Goal: Check status

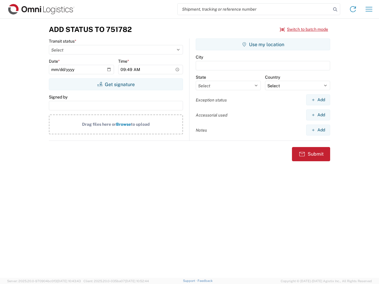
click at [254, 9] on input "search" at bounding box center [254, 9] width 153 height 11
click at [335, 9] on icon at bounding box center [335, 9] width 8 height 8
click at [353, 9] on icon at bounding box center [352, 8] width 9 height 9
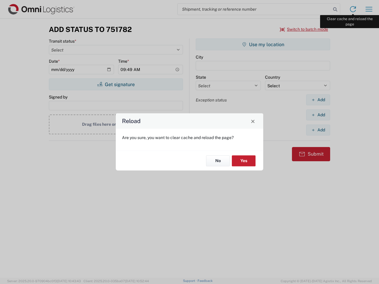
click at [369, 9] on div "Reload Are you sure, you want to clear cache and reload the page? No Yes" at bounding box center [189, 142] width 379 height 284
click at [304, 29] on div "Reload Are you sure, you want to clear cache and reload the page? No Yes" at bounding box center [189, 142] width 379 height 284
click at [116, 84] on div "Reload Are you sure, you want to clear cache and reload the page? No Yes" at bounding box center [189, 142] width 379 height 284
click at [263, 44] on div "Reload Are you sure, you want to clear cache and reload the page? No Yes" at bounding box center [189, 142] width 379 height 284
click at [318, 100] on div "Reload Are you sure, you want to clear cache and reload the page? No Yes" at bounding box center [189, 142] width 379 height 284
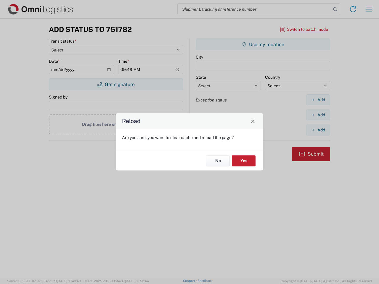
click at [318, 115] on div "Reload Are you sure, you want to clear cache and reload the page? No Yes" at bounding box center [189, 142] width 379 height 284
click at [318, 130] on div "Reload Are you sure, you want to clear cache and reload the page? No Yes" at bounding box center [189, 142] width 379 height 284
